Goal: Transaction & Acquisition: Purchase product/service

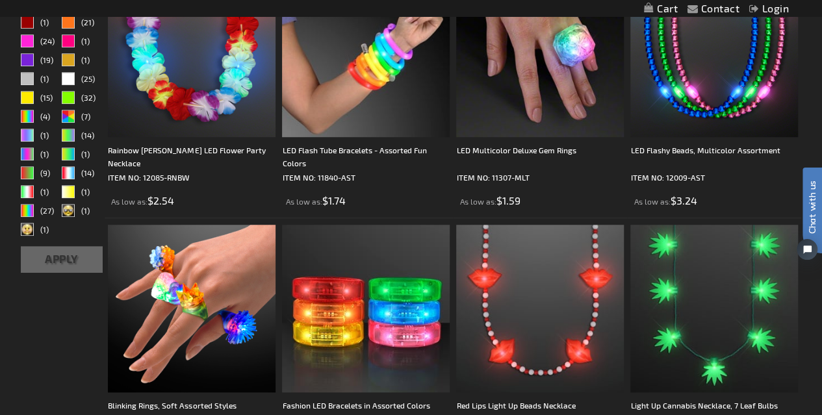
scroll to position [468, 0]
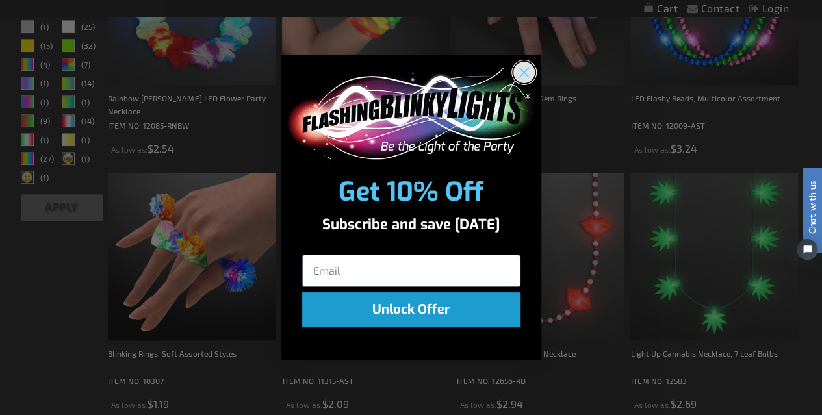
click at [521, 71] on circle "Close dialog" at bounding box center [523, 72] width 21 height 21
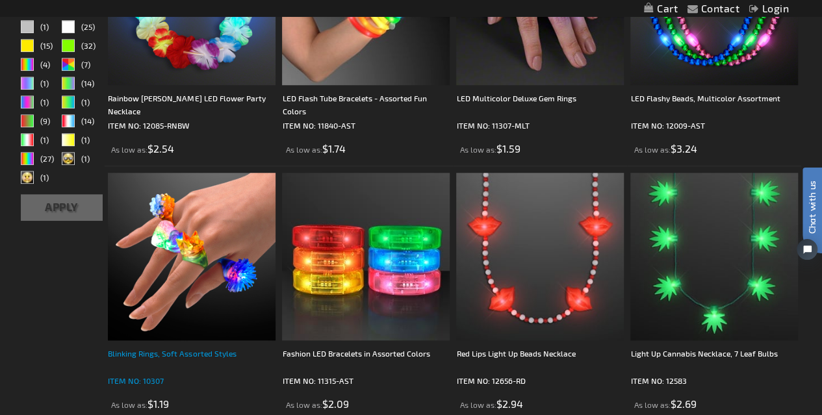
click at [148, 348] on div "Blinking Rings, Soft Assorted Styles" at bounding box center [192, 360] width 168 height 26
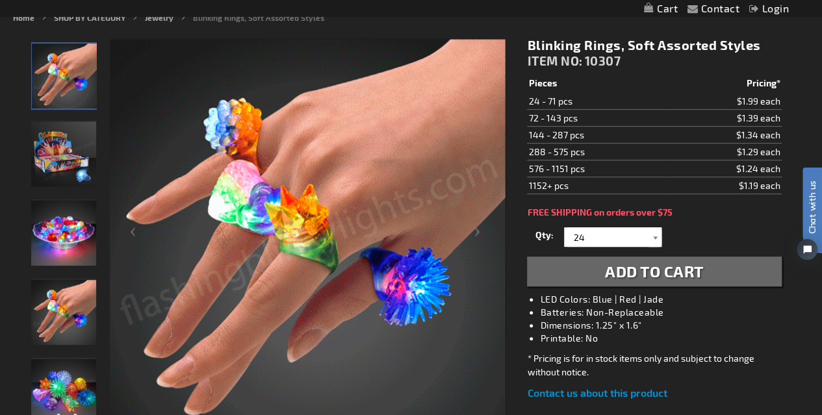
click at [654, 240] on div at bounding box center [655, 238] width 13 height 20
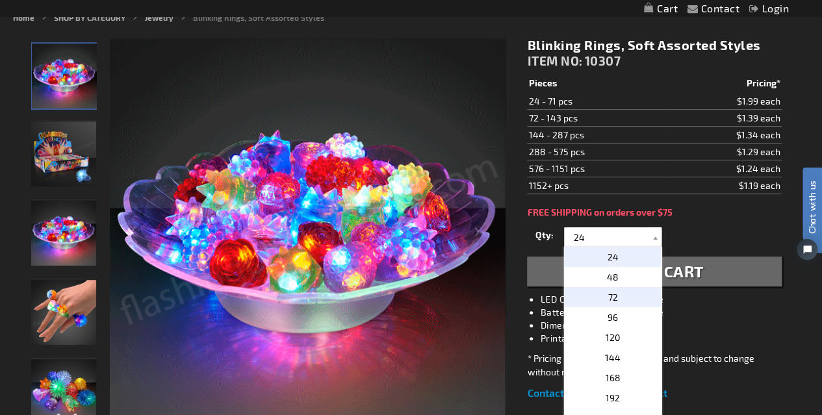
click at [614, 293] on p "72" at bounding box center [613, 297] width 98 height 20
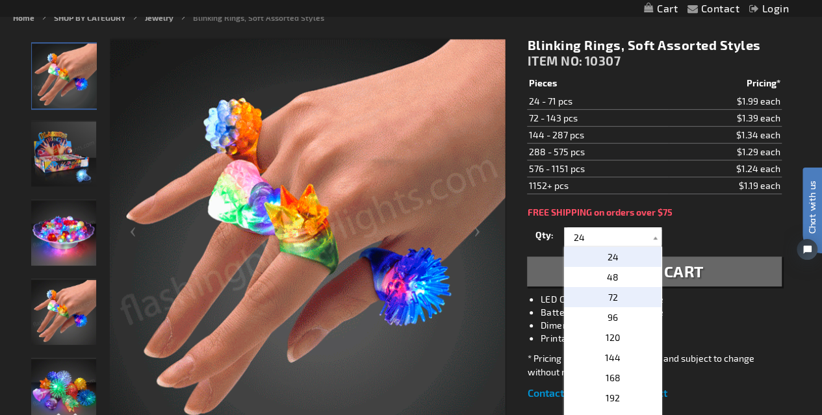
type input "72"
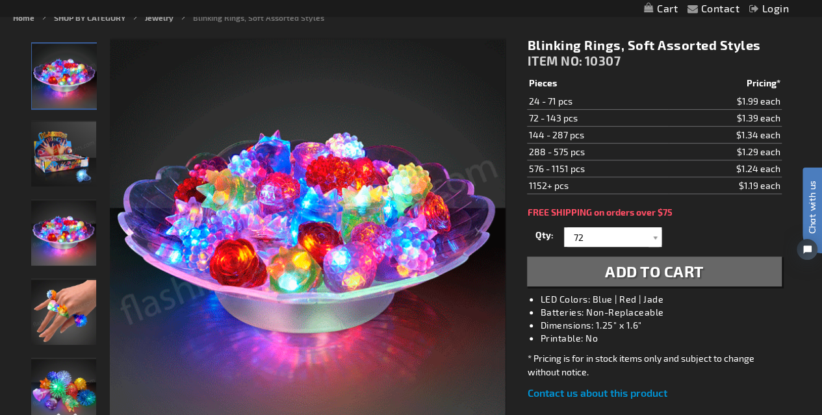
click at [628, 272] on span "Add to Cart" at bounding box center [654, 271] width 99 height 19
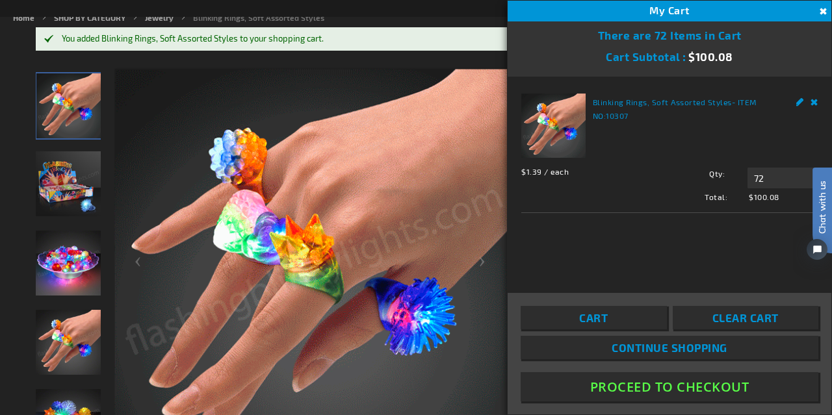
click html "Chat with us"
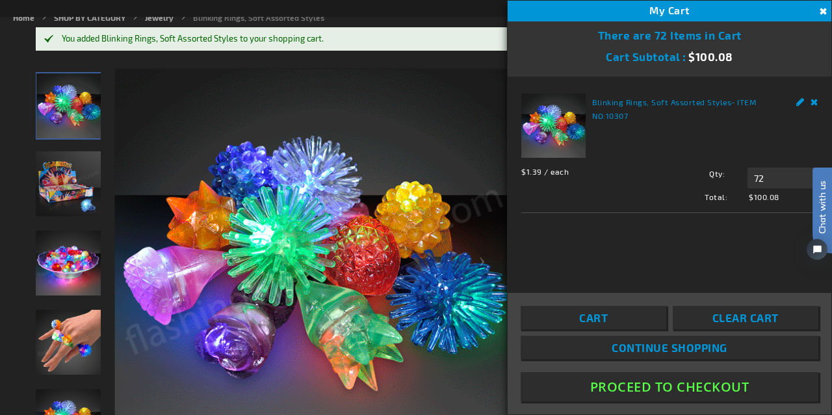
click html "Chat with us"
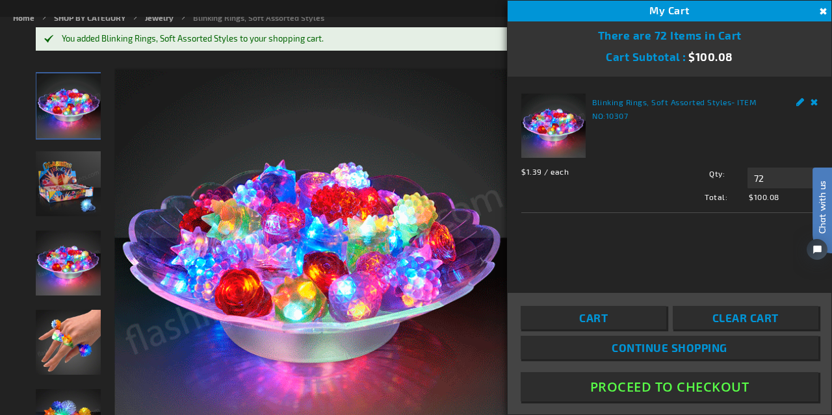
click html "Chat with us"
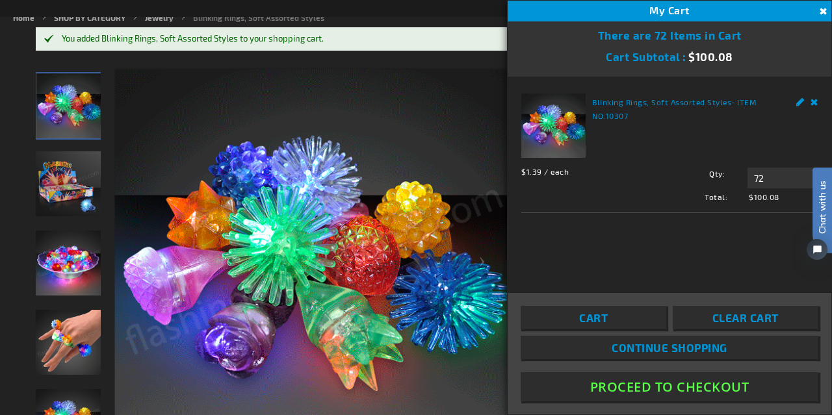
click html "Chat with us"
click at [822, 7] on button "Close" at bounding box center [822, 12] width 14 height 14
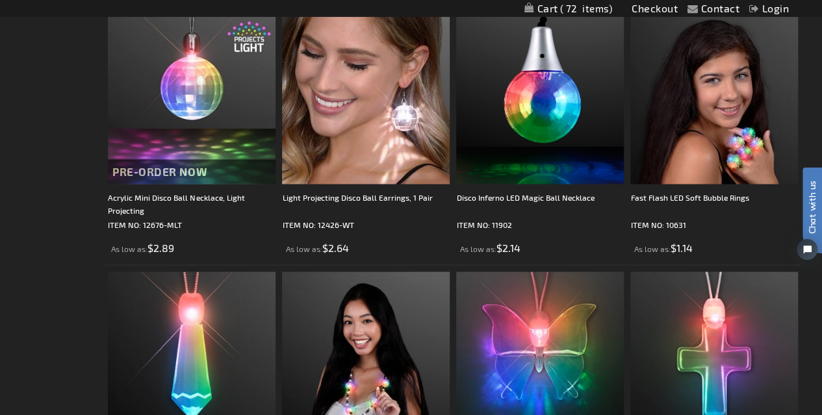
scroll to position [1188, 0]
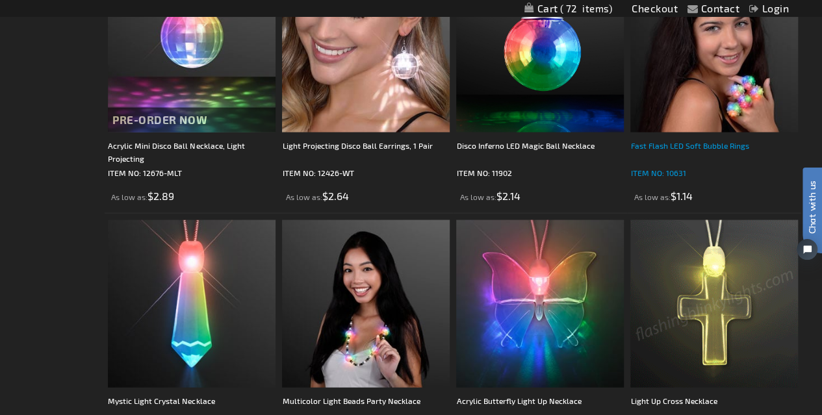
click at [696, 147] on div "Fast Flash LED Soft Bubble Rings" at bounding box center [715, 151] width 168 height 26
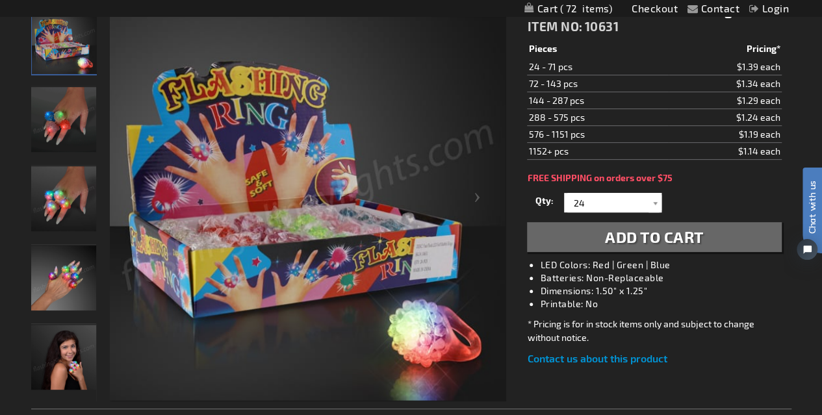
scroll to position [225, 0]
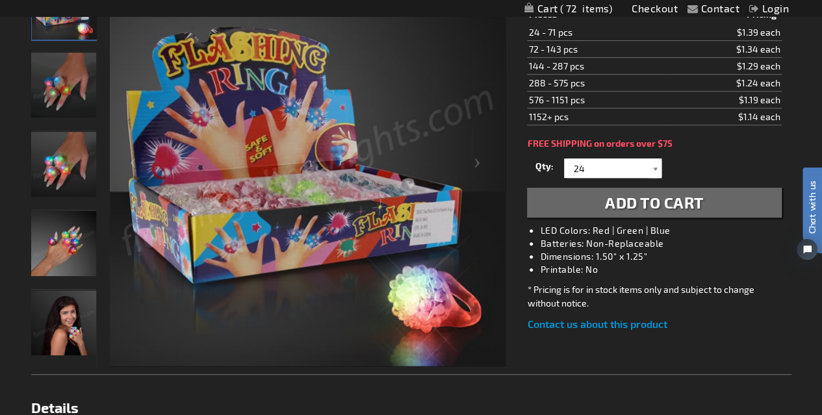
click at [655, 170] on div at bounding box center [655, 169] width 13 height 20
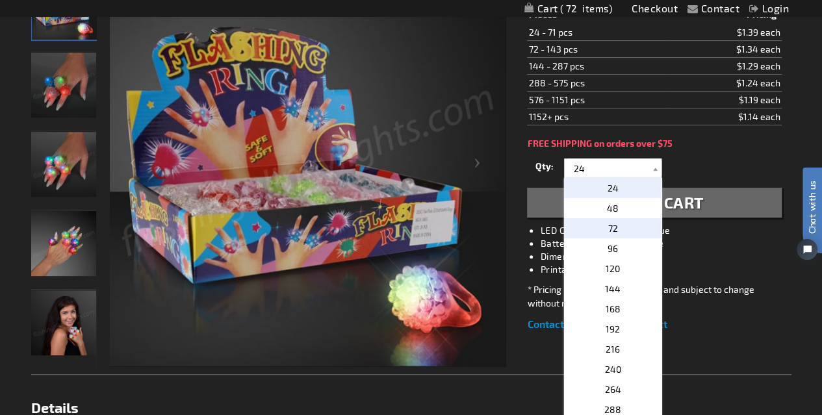
click at [627, 230] on p "72" at bounding box center [613, 228] width 98 height 20
type input "72"
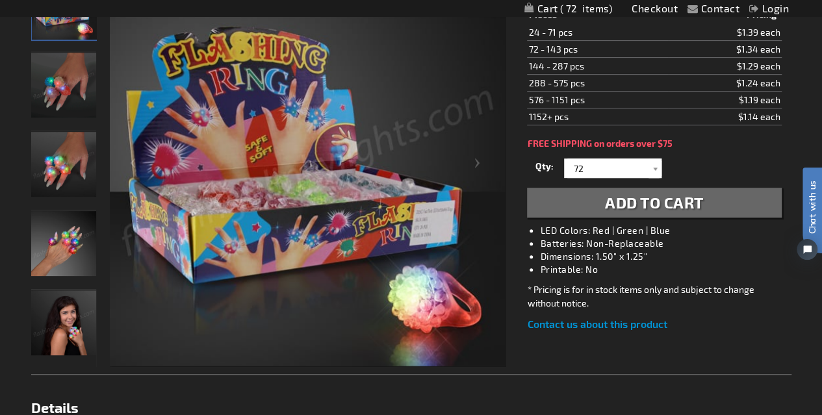
click at [633, 205] on span "Add to Cart" at bounding box center [654, 202] width 99 height 19
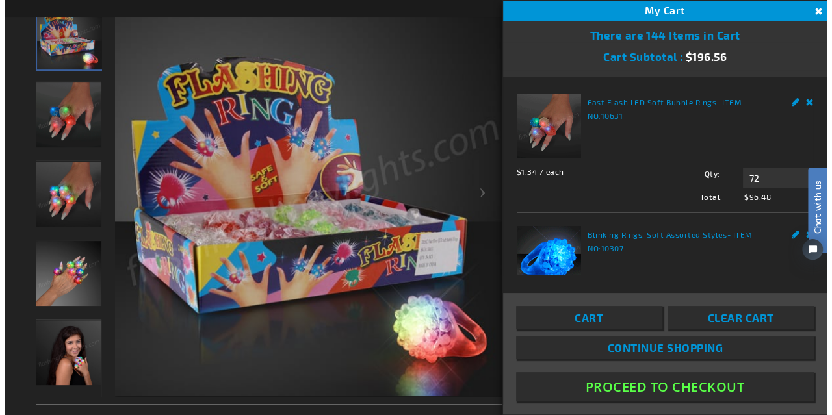
scroll to position [255, 0]
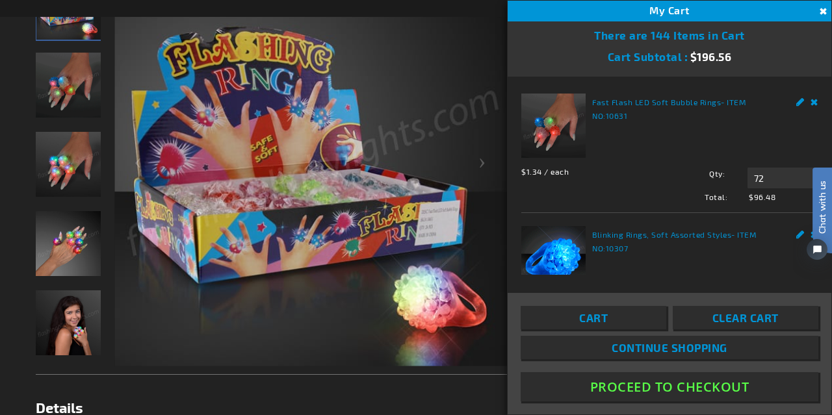
click at [806, 232] on div "Chat with us" at bounding box center [816, 226] width 33 height 91
click at [804, 231] on div "Chat with us" at bounding box center [816, 226] width 33 height 91
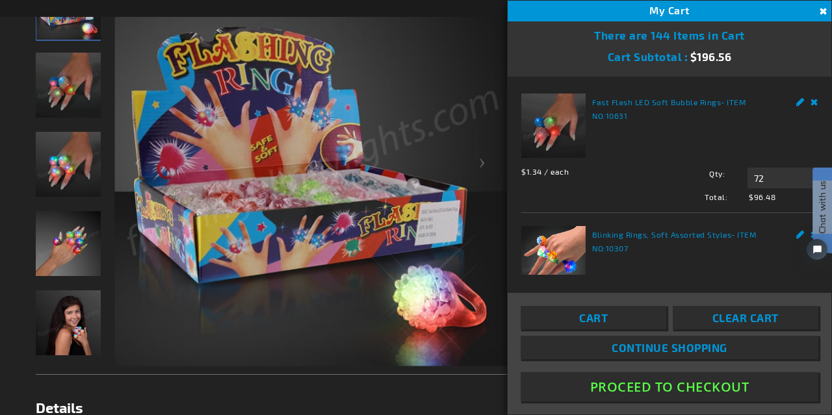
click at [796, 229] on link "Edit" at bounding box center [800, 233] width 8 height 14
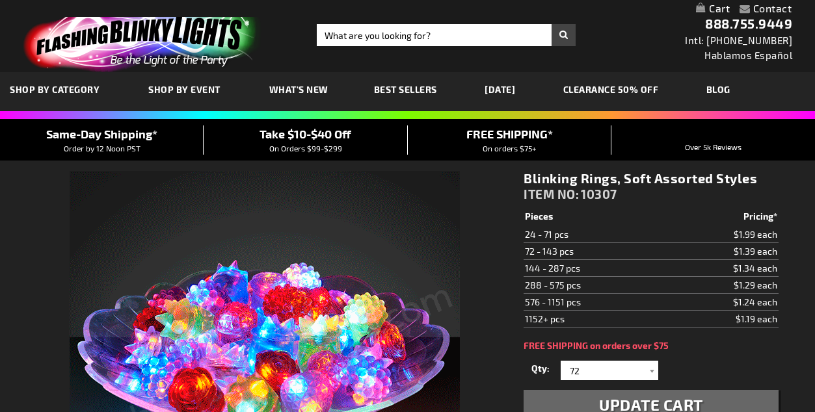
select select
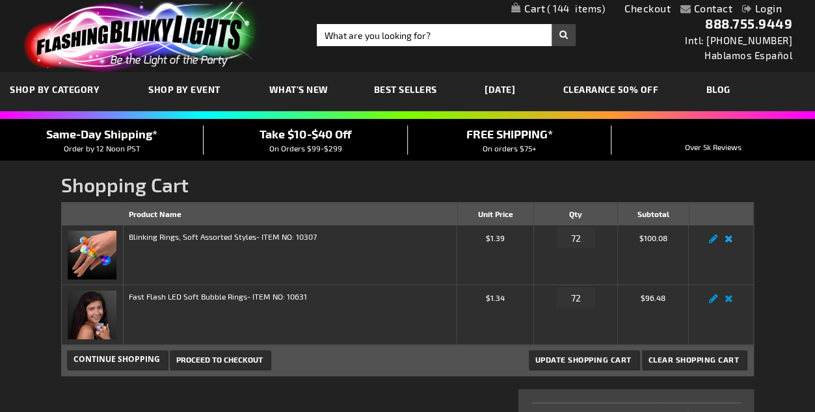
click at [729, 243] on link "Remove item" at bounding box center [728, 243] width 15 height 0
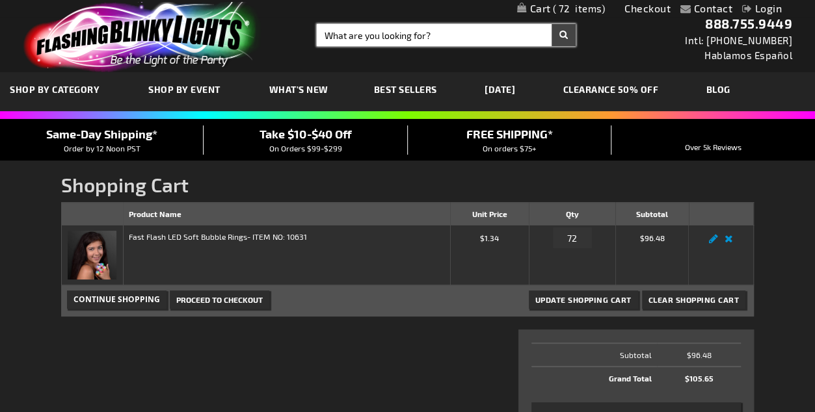
click at [345, 33] on input "Search" at bounding box center [446, 35] width 259 height 22
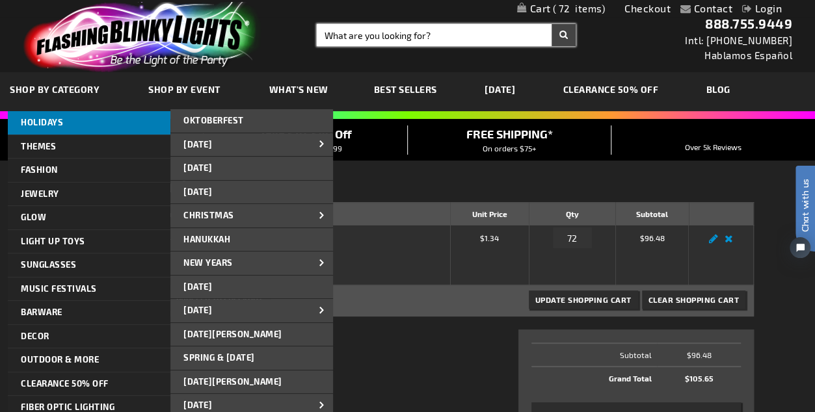
drag, startPoint x: 345, startPoint y: 33, endPoint x: 53, endPoint y: 129, distance: 307.4
click at [53, 129] on div "Contact Compare Products Checkout Login Skip to Content My Cart 72 72 items My …" at bounding box center [407, 412] width 815 height 825
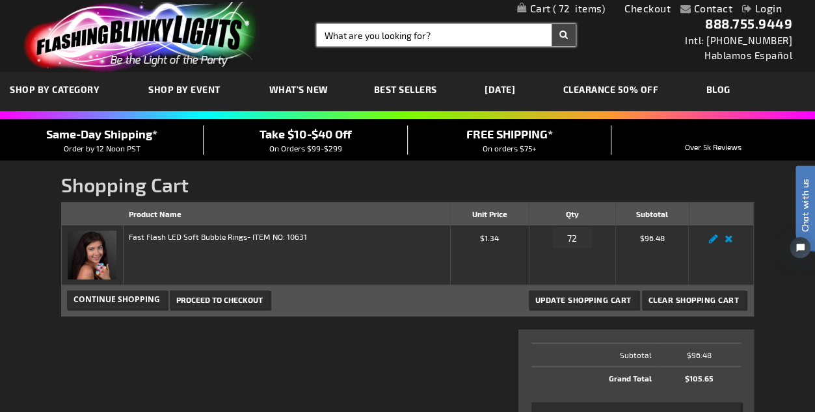
click at [346, 40] on input "Search" at bounding box center [446, 35] width 259 height 22
type input "dollar sign"
click at [551, 24] on button "Search" at bounding box center [563, 35] width 24 height 22
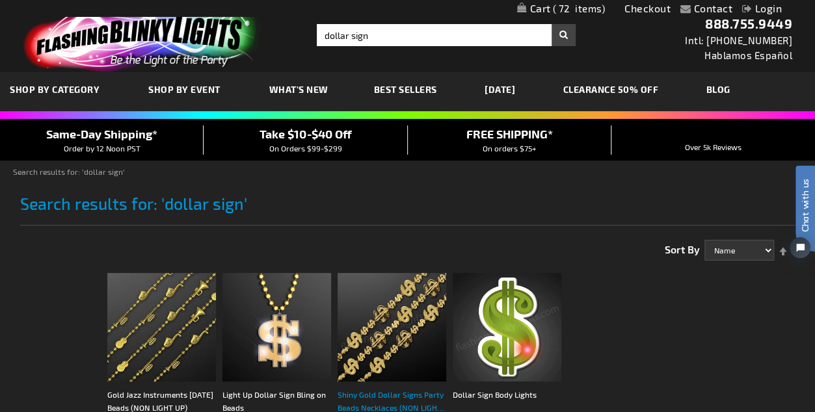
click at [416, 393] on div "Shiny Gold Dollar Signs Party Beads Necklaces (NON LIGHT UP)" at bounding box center [391, 401] width 109 height 26
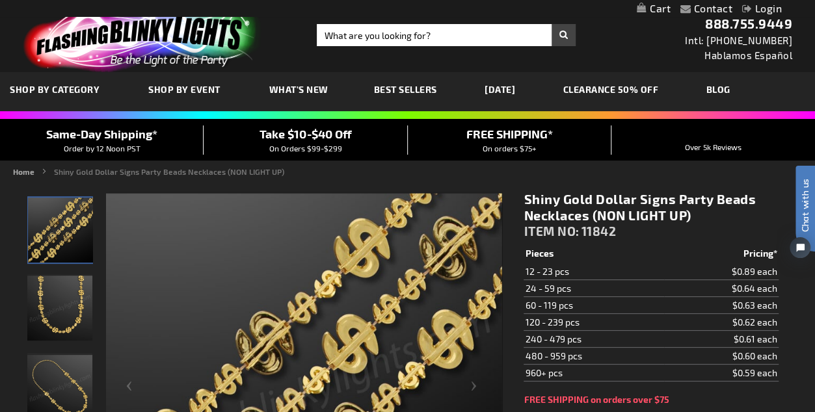
click at [50, 306] on img "Shiny Gold Dollar Signs Party Beads (NON-LIGHT UP)" at bounding box center [59, 308] width 65 height 65
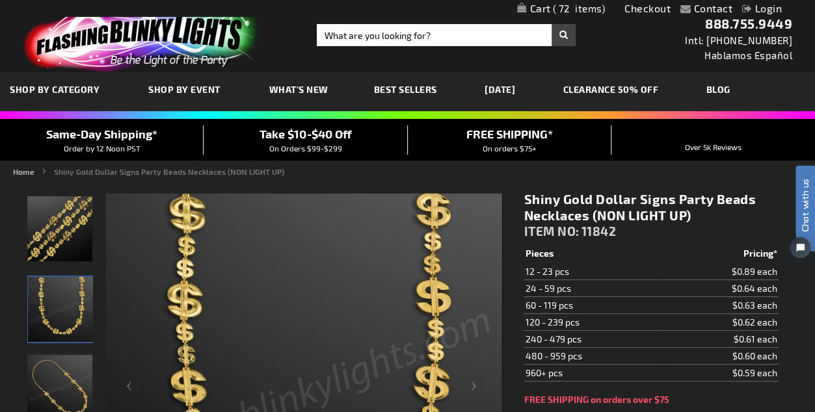
click at [391, 89] on span "Best Sellers" at bounding box center [405, 89] width 63 height 11
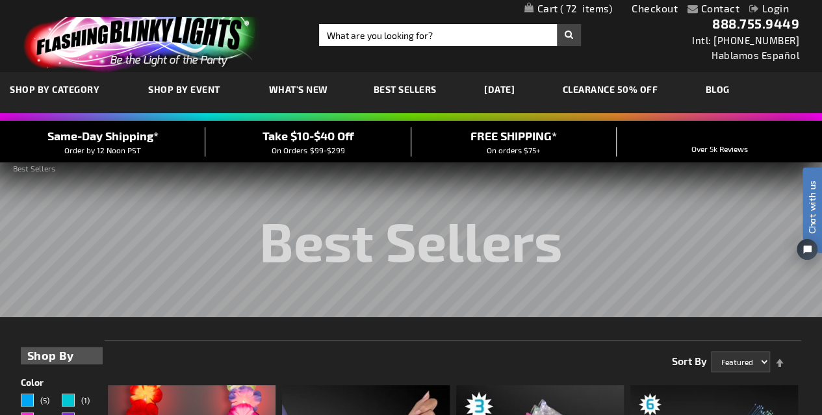
click at [542, 8] on link "My Cart 72 72 items" at bounding box center [569, 9] width 88 height 12
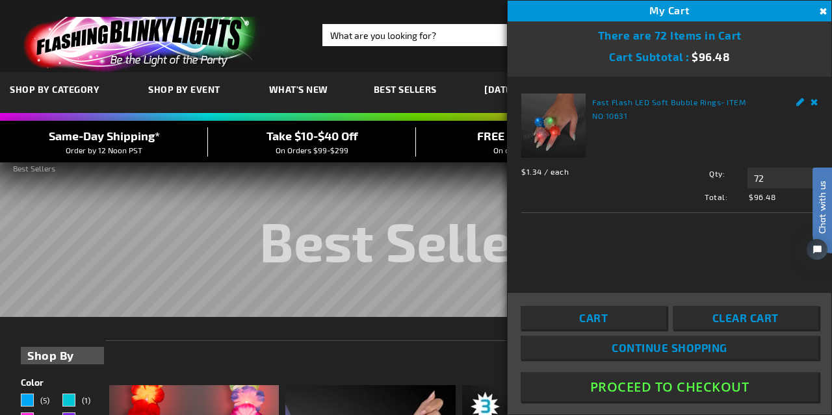
click at [625, 392] on button "Proceed To Checkout" at bounding box center [670, 387] width 298 height 29
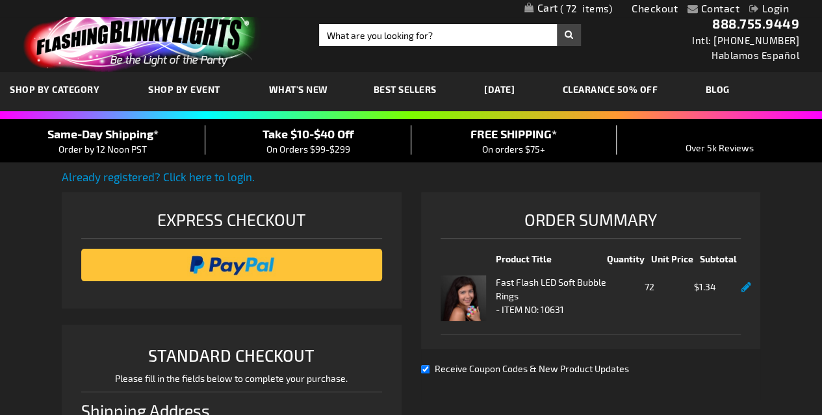
select select "US"
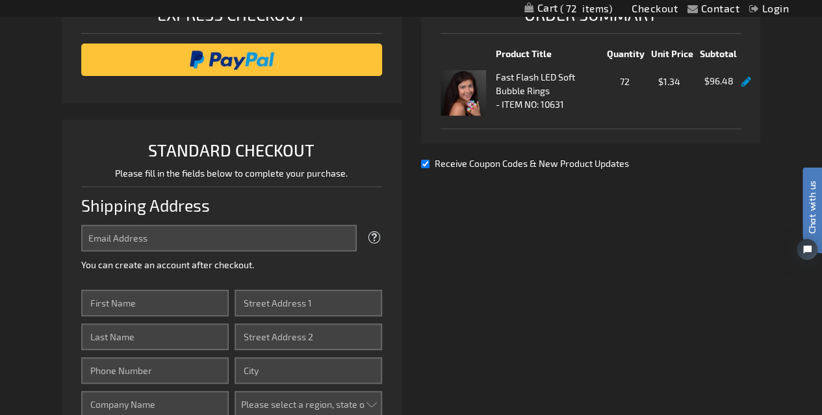
scroll to position [208, 0]
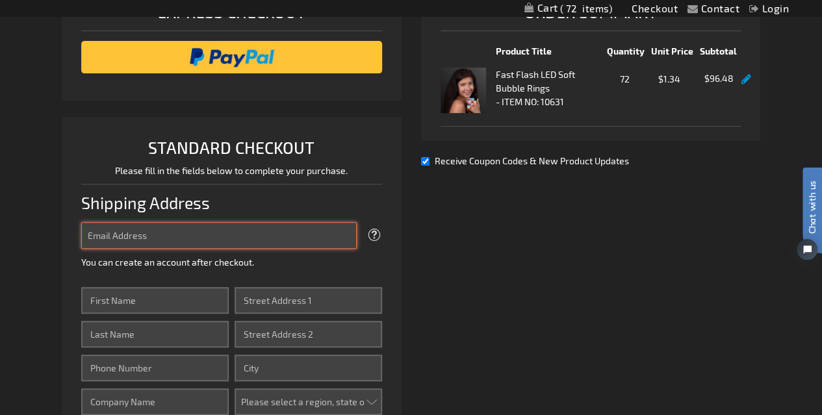
click at [304, 237] on input "Email Address" at bounding box center [219, 235] width 276 height 27
click at [304, 237] on input "m" at bounding box center [219, 235] width 276 height 27
type input "mhfalk05@yahoo.com"
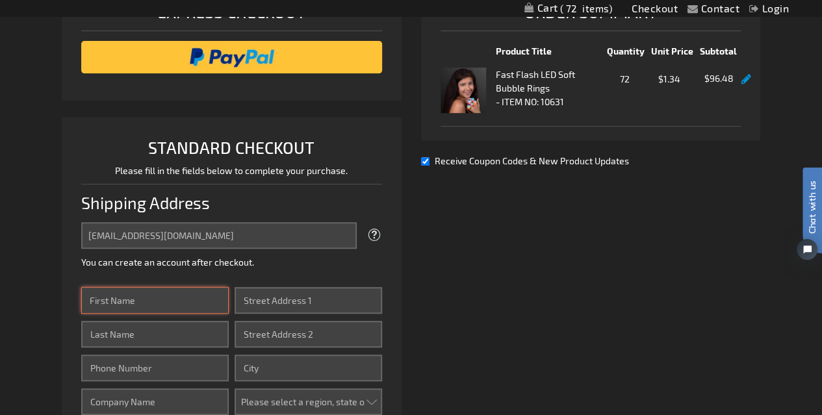
click at [138, 304] on input "First Name" at bounding box center [155, 300] width 148 height 27
type input "Michelle"
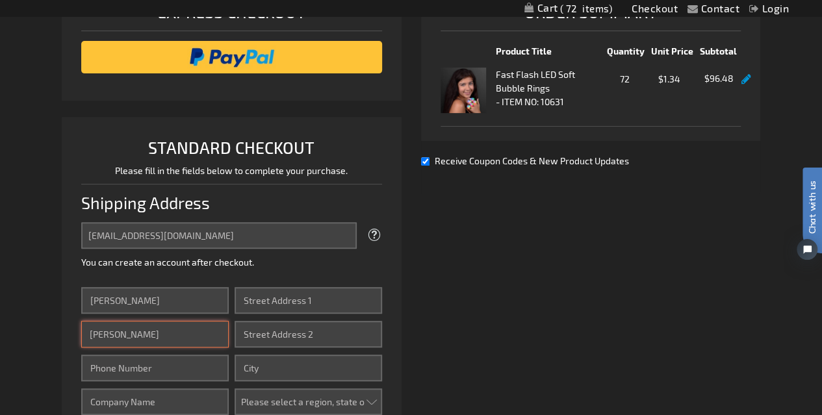
type input "Falk"
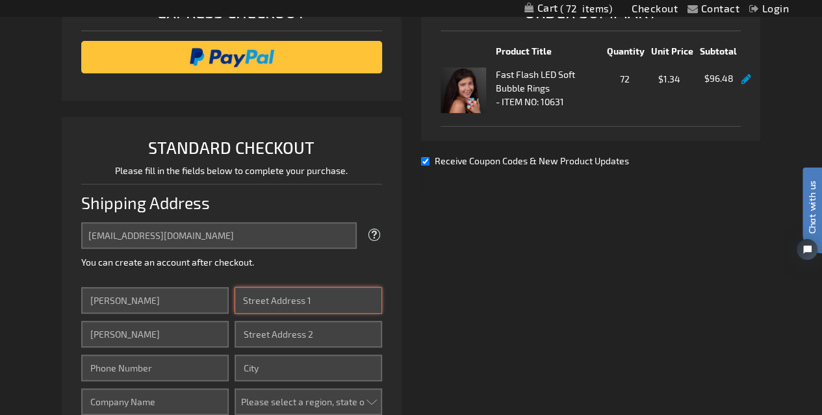
click at [334, 296] on input "Street Address: Line 1" at bounding box center [309, 300] width 148 height 27
type input "7105 Dye Drive"
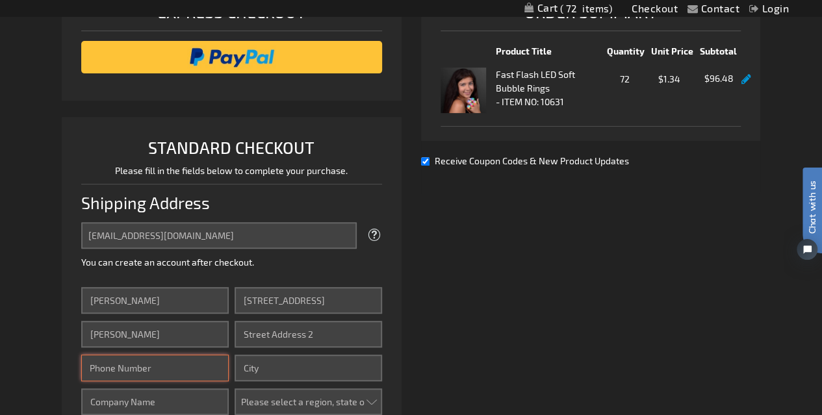
type input "2148688752"
type input "WDW Financial"
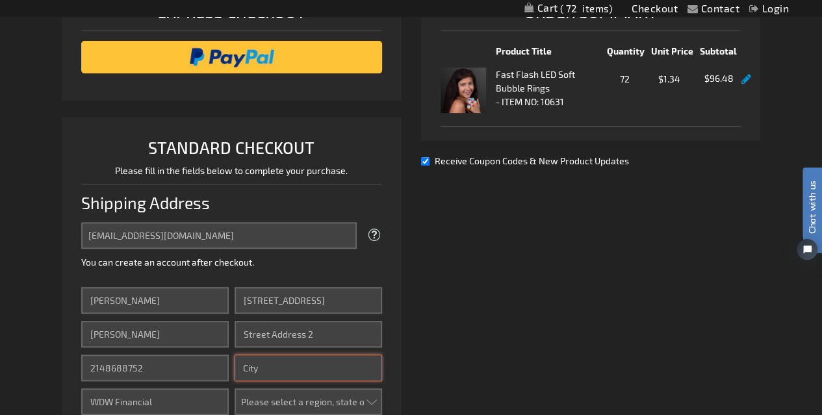
type input "DALLAS"
select select "57"
type input "75248-1506"
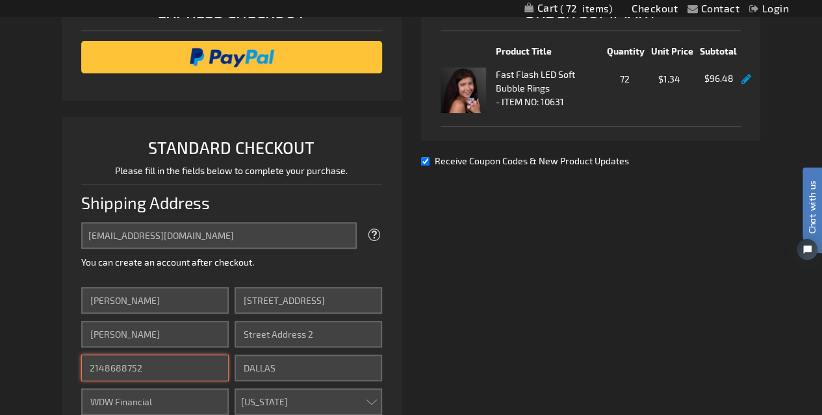
click at [165, 363] on input "2148688752" at bounding box center [155, 368] width 148 height 27
type input "2144187976"
click at [174, 404] on input "WDW Financial" at bounding box center [155, 402] width 148 height 27
type input "W"
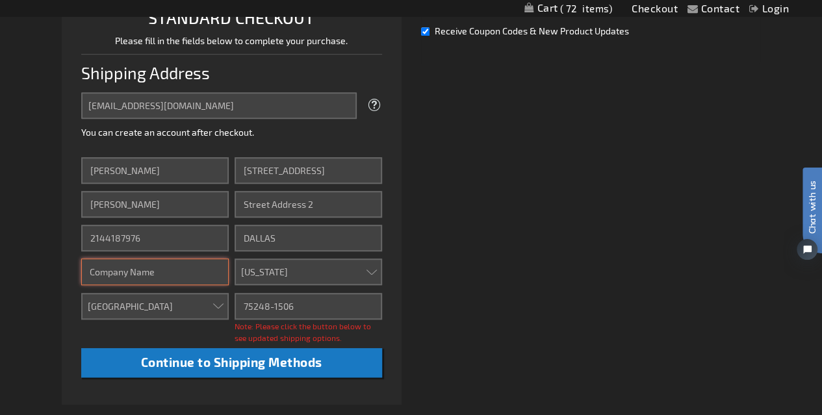
scroll to position [390, 0]
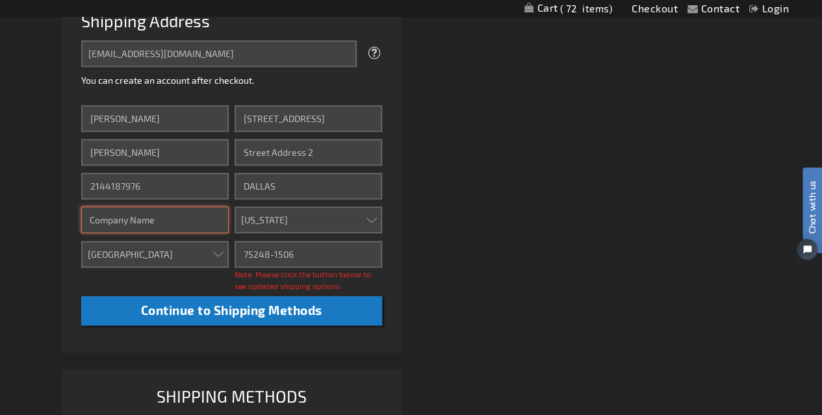
click at [235, 241] on div at bounding box center [235, 241] width 0 height 0
click at [466, 226] on div "Already registered? Click here to login. Shipping Review & Payments Estimated T…" at bounding box center [411, 143] width 699 height 728
click at [313, 251] on input "75248-1506" at bounding box center [309, 254] width 148 height 27
type input "75248"
click at [217, 357] on ol "Express Checkout STANDARD CHECKOUT Please fill in the fields below to complete …" at bounding box center [232, 148] width 340 height 692
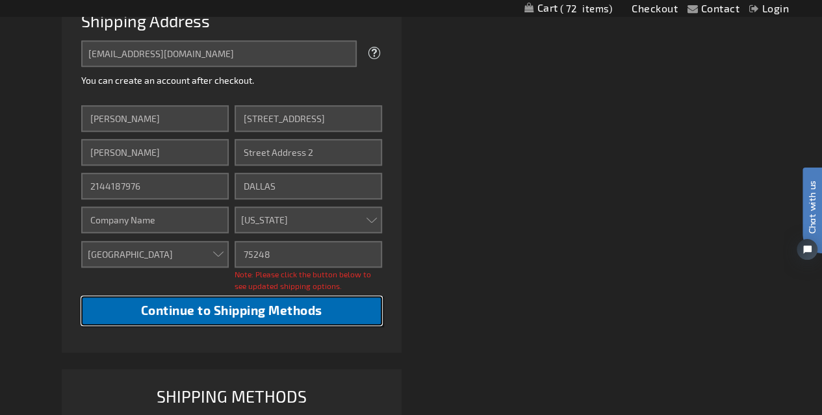
click at [251, 306] on span "Continue to Shipping Methods" at bounding box center [231, 310] width 181 height 15
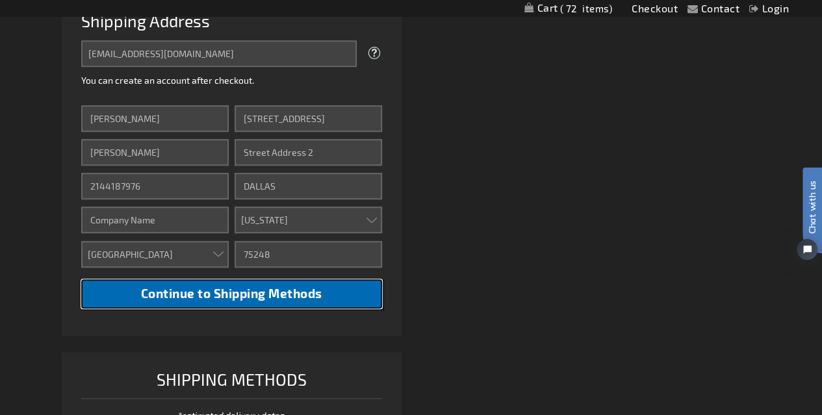
click at [247, 289] on span "Continue to Shipping Methods" at bounding box center [231, 293] width 181 height 15
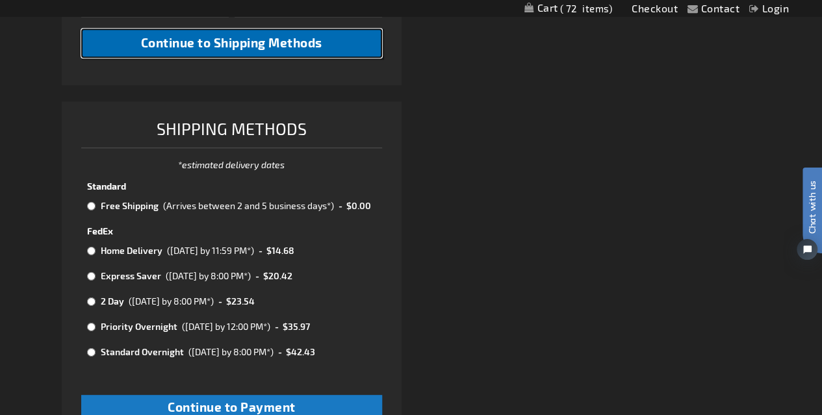
scroll to position [728, 0]
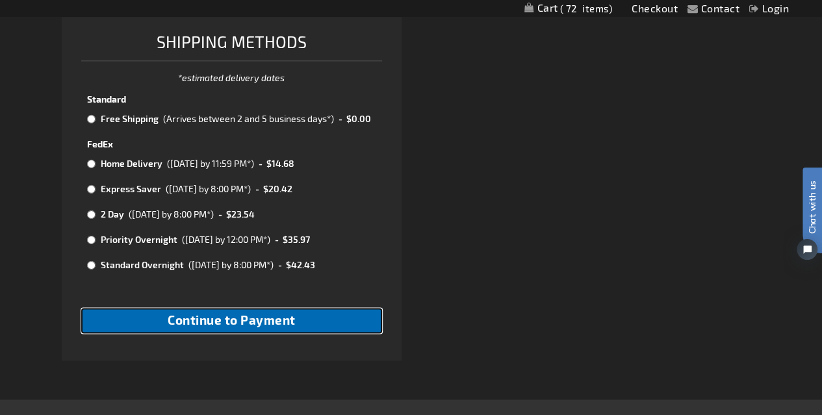
click at [224, 318] on span "Continue to Payment" at bounding box center [232, 320] width 128 height 15
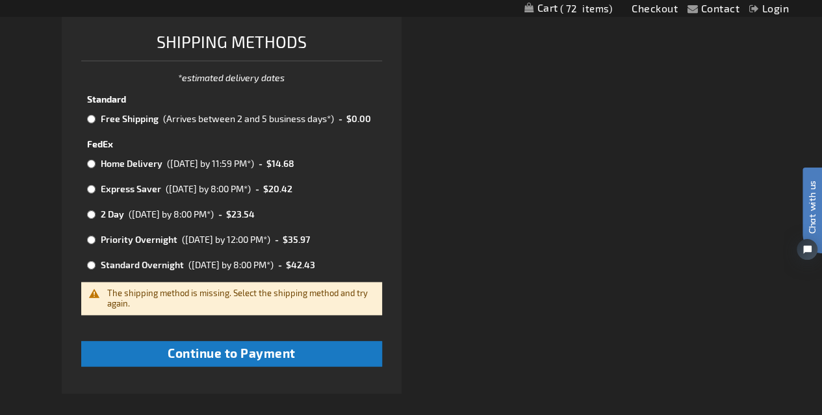
click at [94, 121] on input "radio" at bounding box center [91, 119] width 8 height 10
radio input "true"
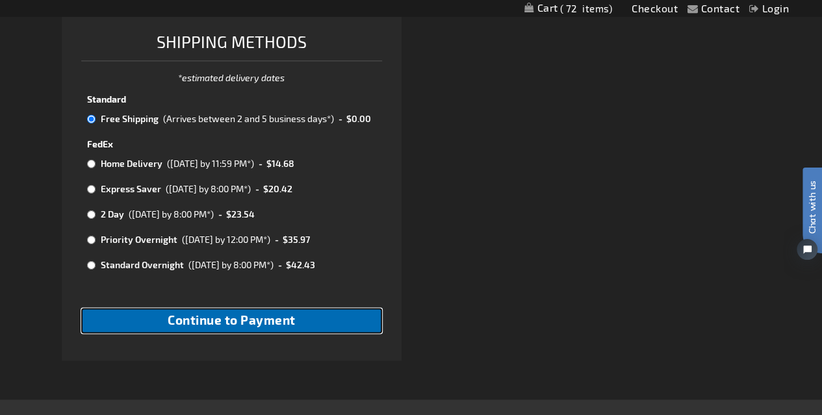
click at [182, 321] on span "Continue to Payment" at bounding box center [232, 320] width 128 height 15
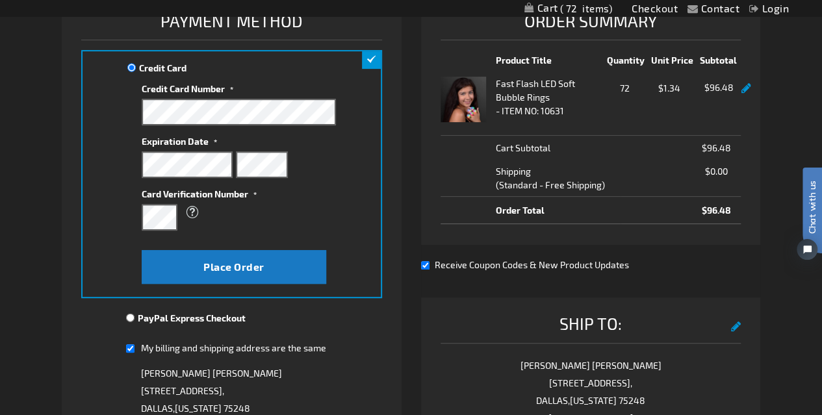
scroll to position [198, 0]
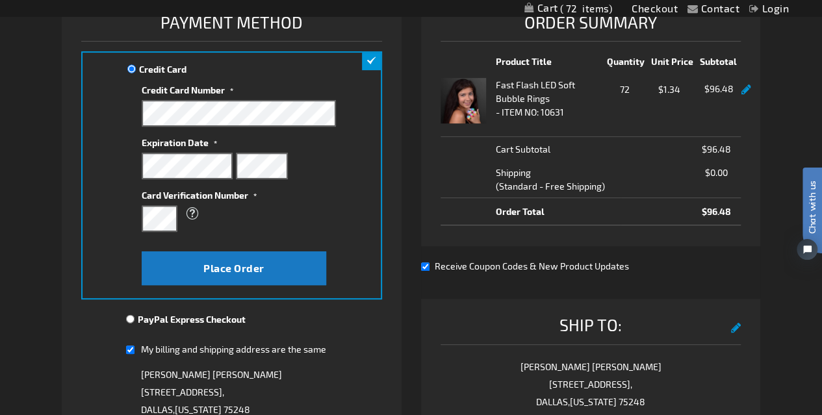
click at [385, 331] on li "Payment Information Payment Method Credit Card Credit Card Information" at bounding box center [232, 296] width 340 height 602
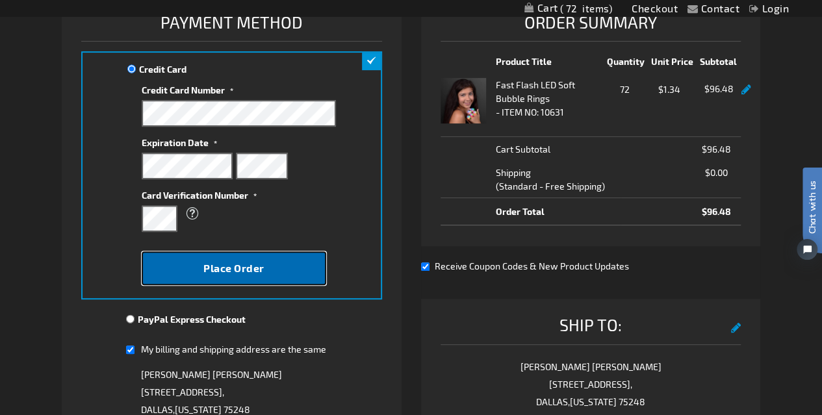
click at [228, 268] on span "Place Order" at bounding box center [234, 268] width 61 height 12
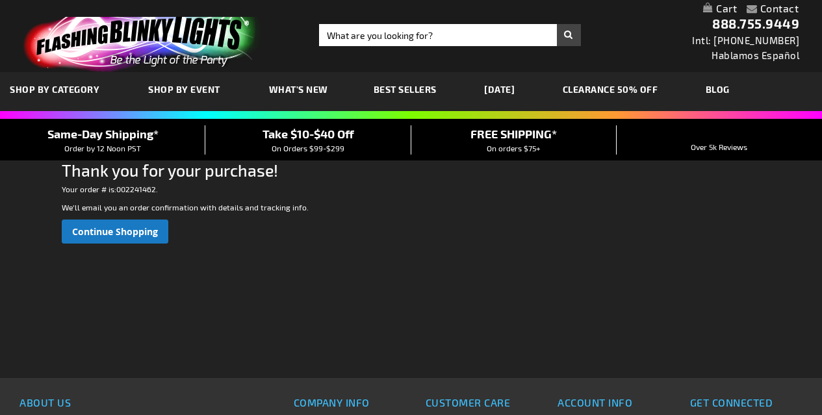
click at [228, 268] on div "Please complete your information below to login. Please complete your informati…" at bounding box center [411, 280] width 699 height 195
